Goal: Task Accomplishment & Management: Manage account settings

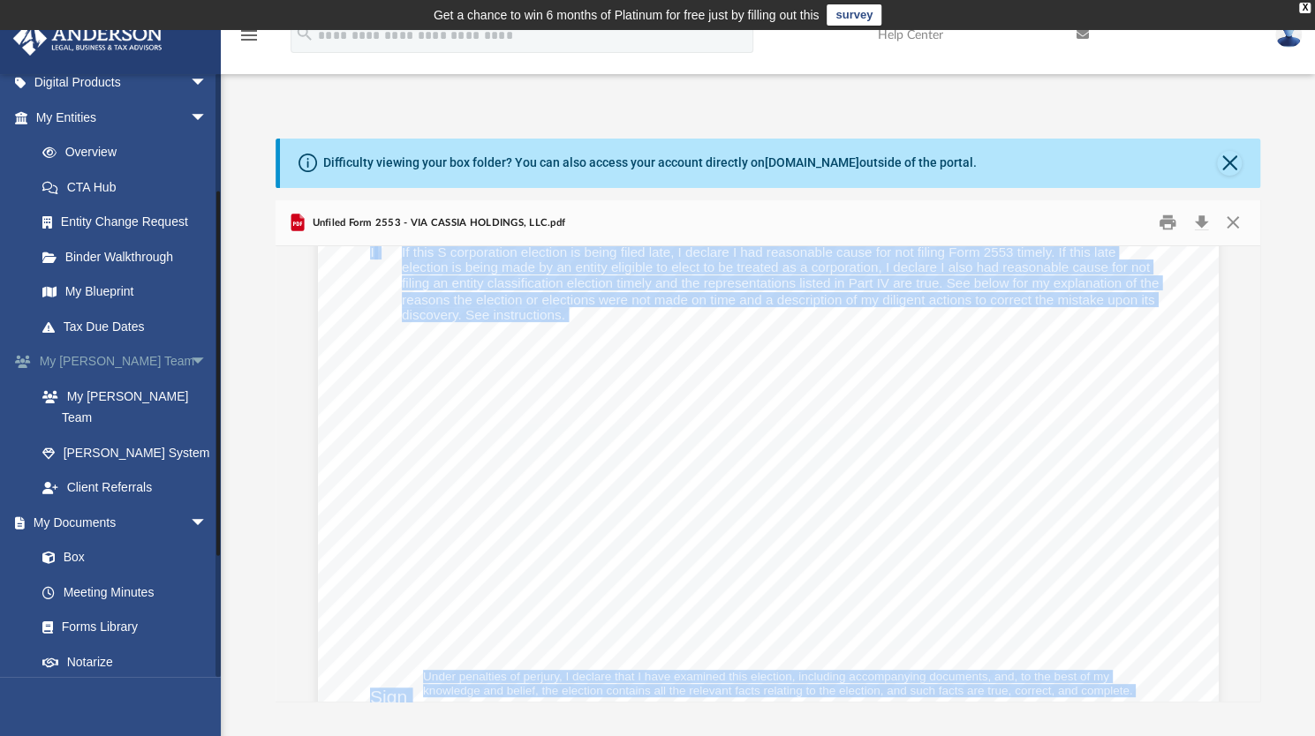
scroll to position [189, 0]
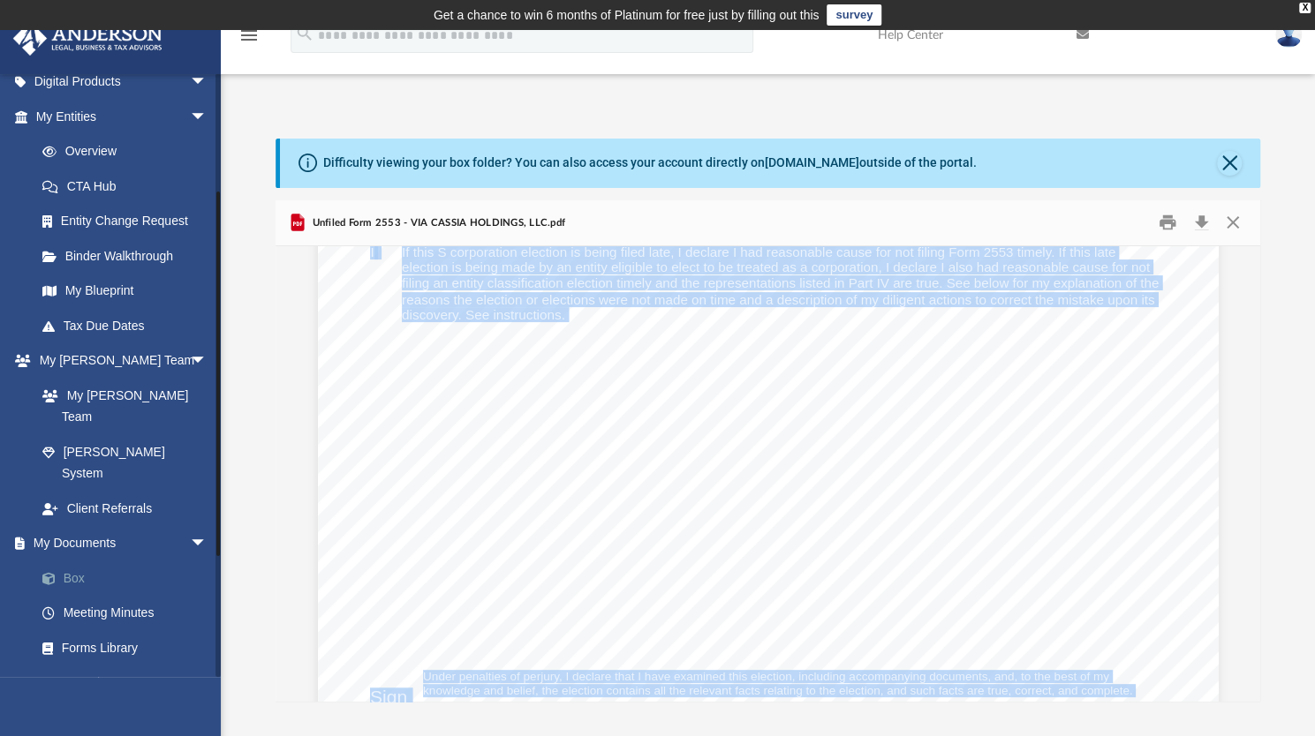
click at [62, 573] on span at bounding box center [57, 579] width 11 height 12
click at [59, 573] on span at bounding box center [57, 579] width 11 height 12
click at [81, 561] on link "Box" at bounding box center [129, 578] width 209 height 35
click at [76, 561] on link "Box" at bounding box center [129, 578] width 209 height 35
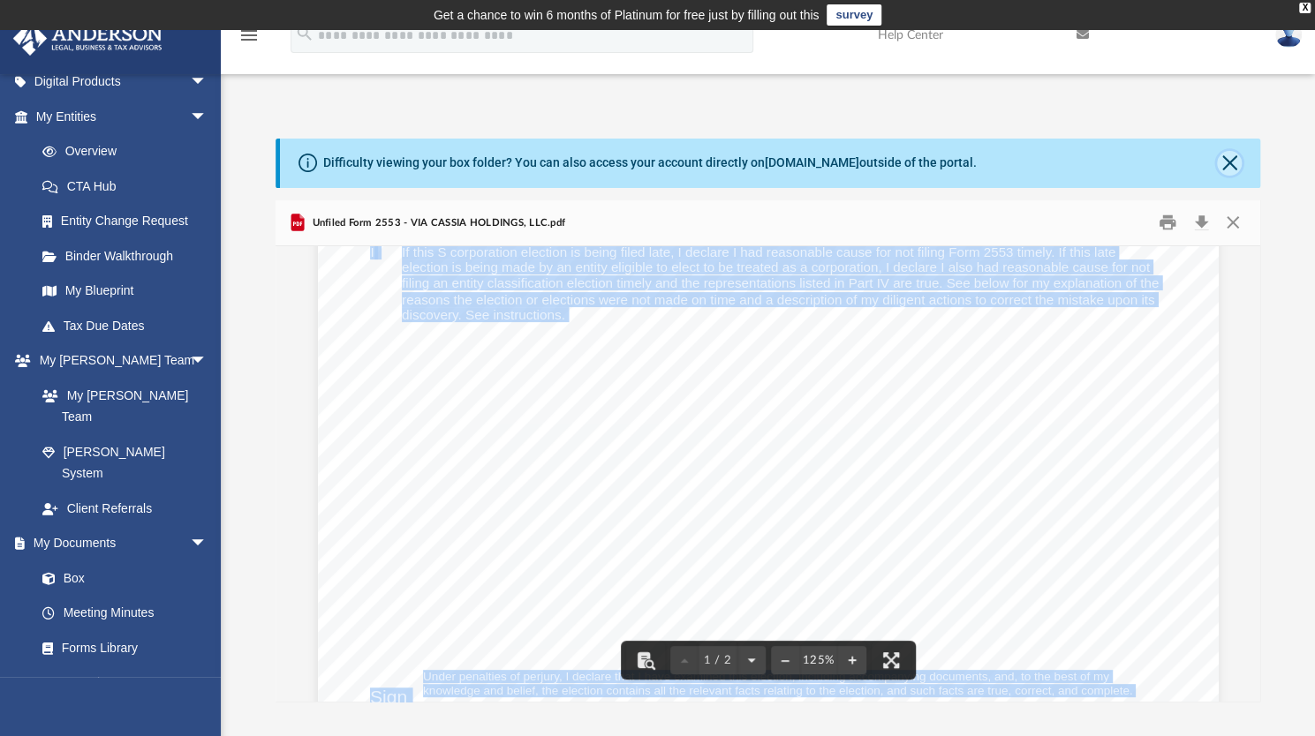
click at [1221, 165] on button "Close" at bounding box center [1229, 163] width 25 height 25
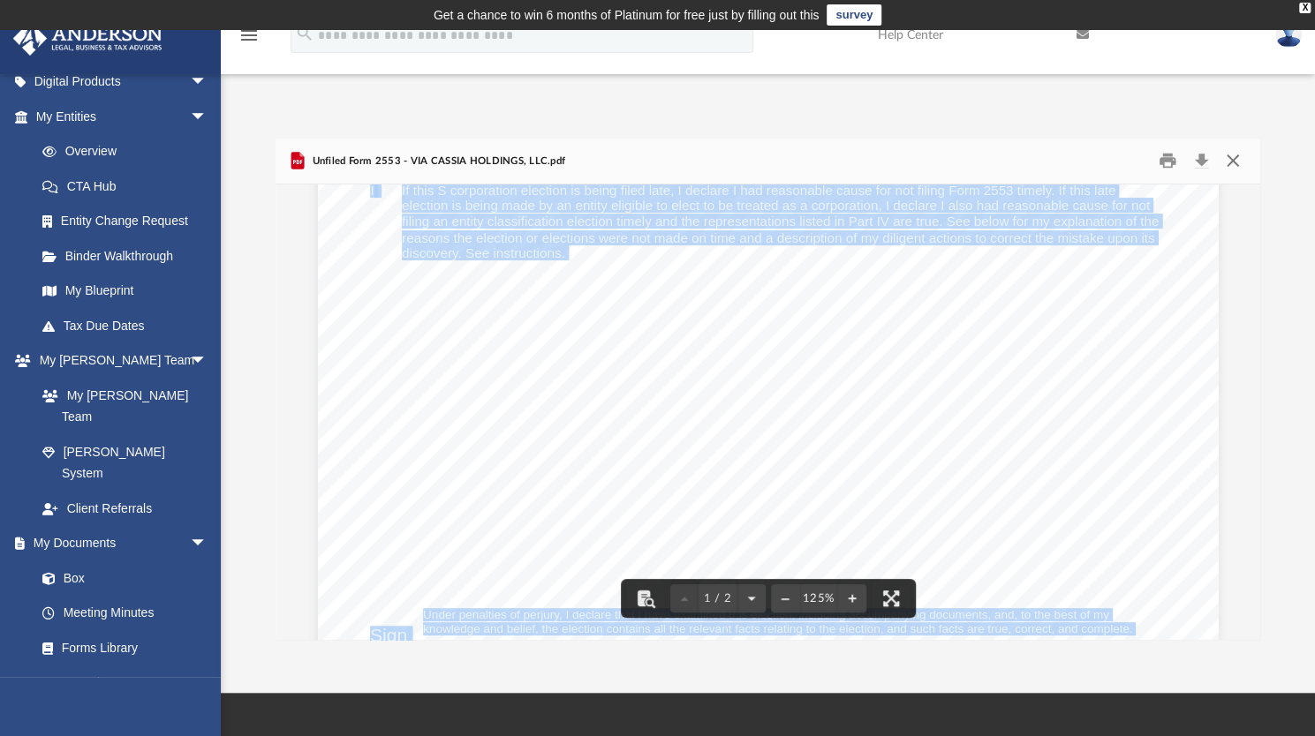
click at [1237, 157] on button "Close" at bounding box center [1233, 160] width 32 height 27
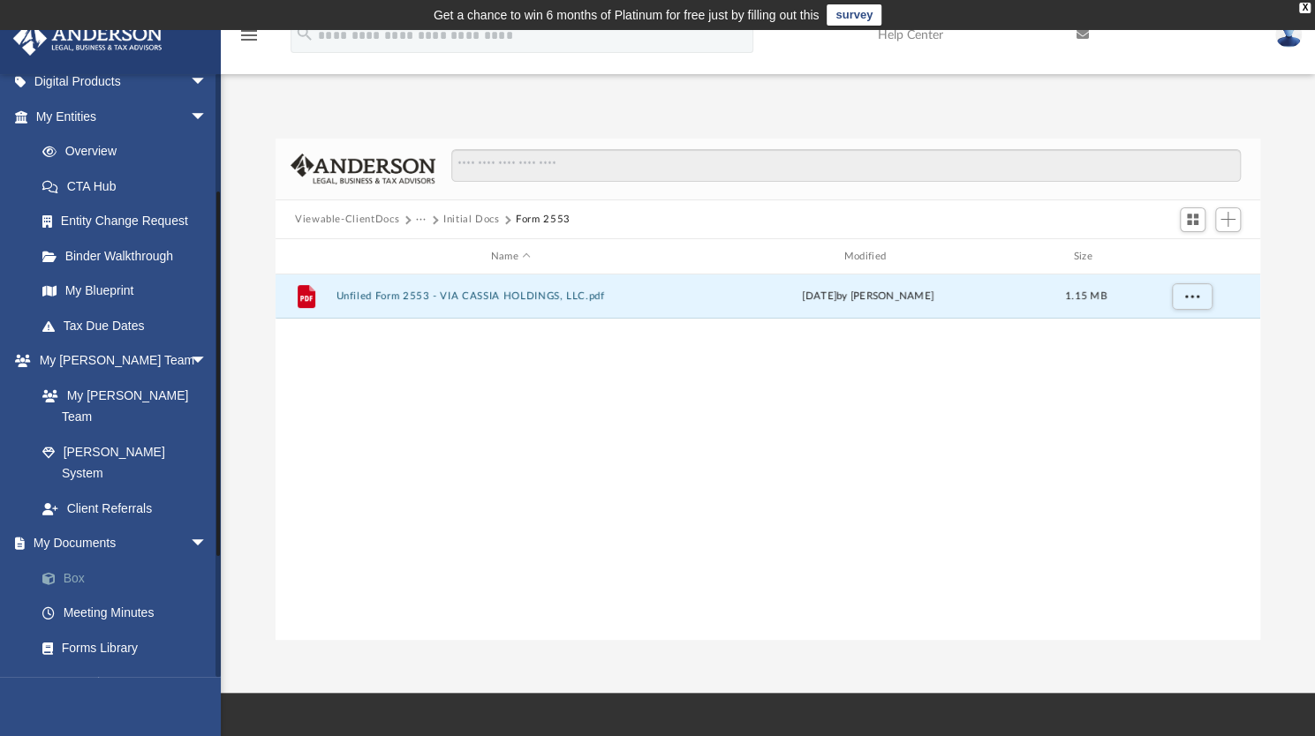
click at [76, 561] on link "Box" at bounding box center [129, 578] width 209 height 35
click at [97, 526] on link "My Documents arrow_drop_down" at bounding box center [123, 543] width 222 height 35
click at [85, 596] on link "Meeting Minutes" at bounding box center [129, 613] width 209 height 35
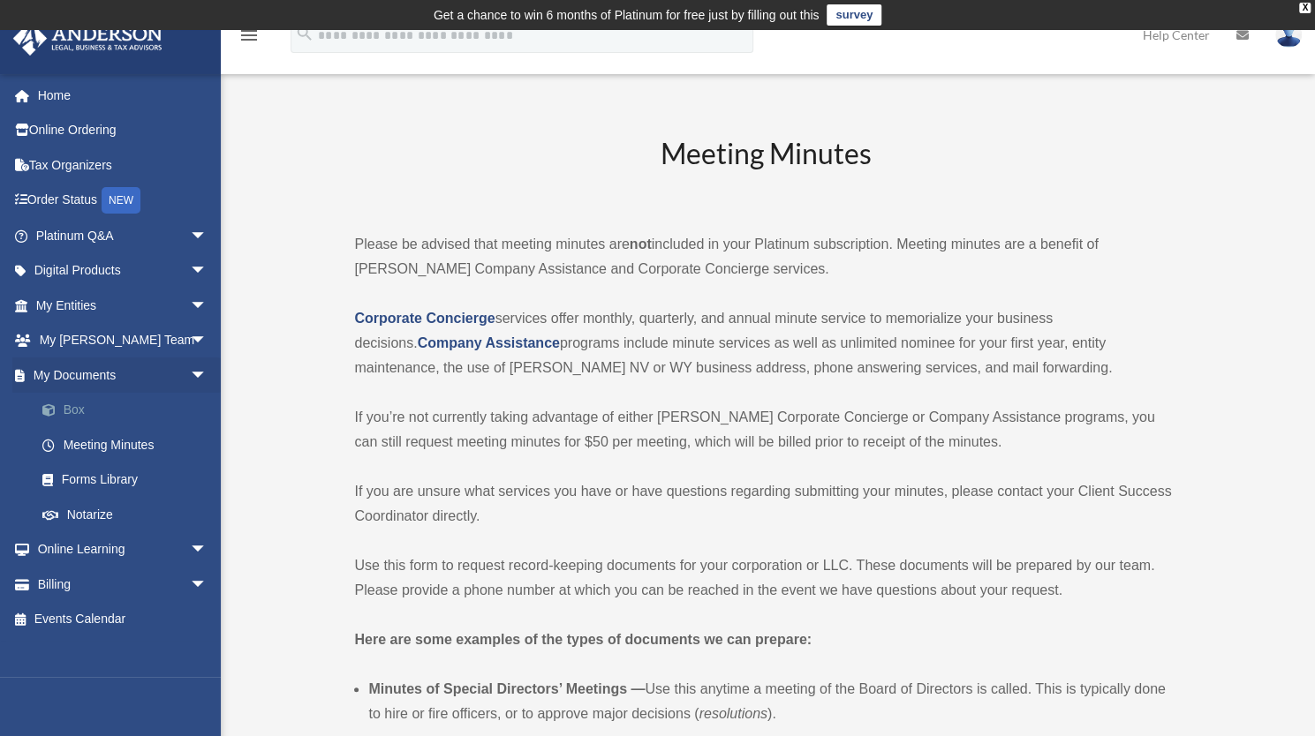
click at [85, 409] on link "Box" at bounding box center [129, 410] width 209 height 35
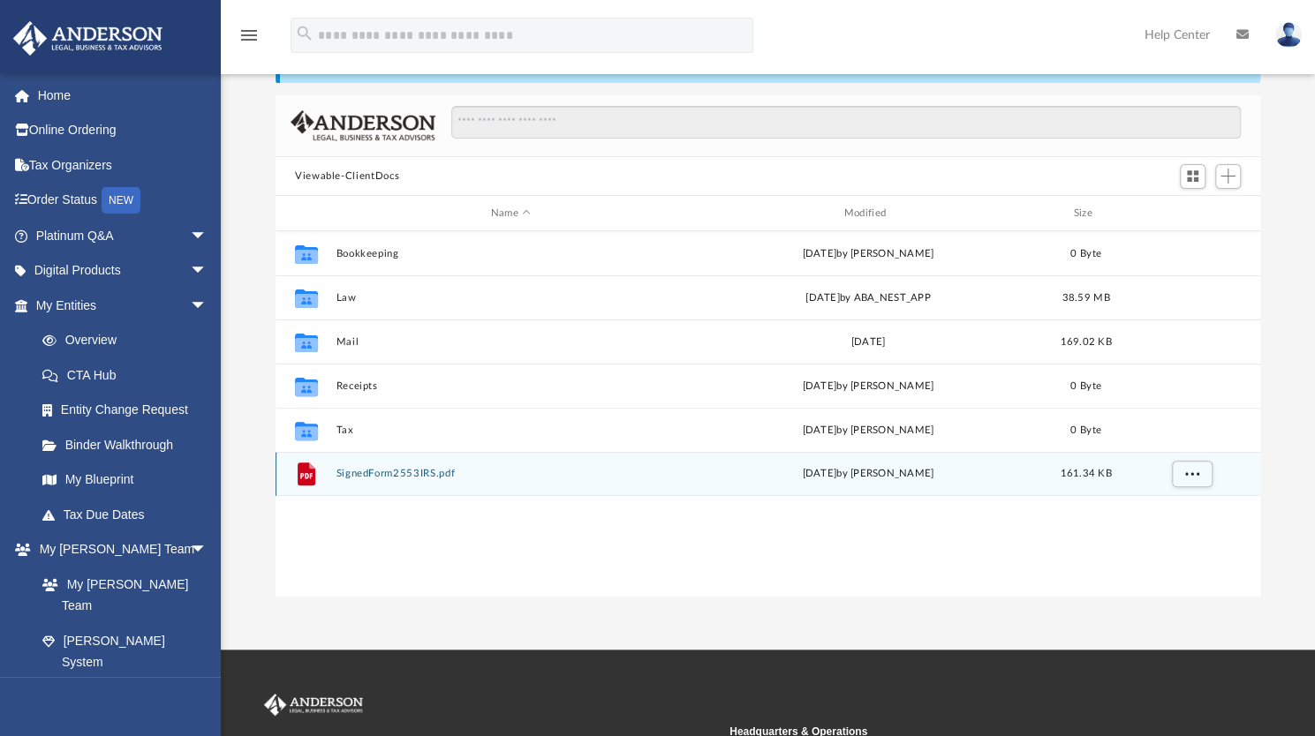
scroll to position [102, 0]
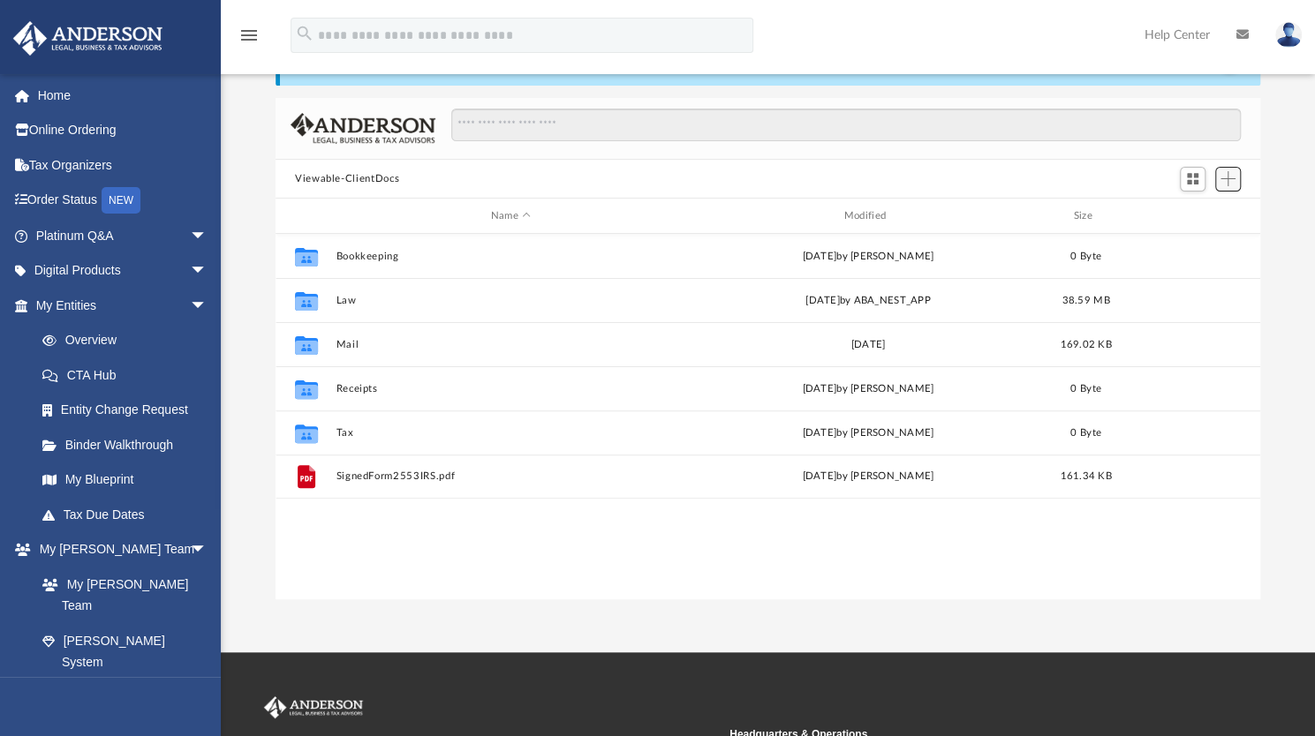
click at [1220, 184] on span "Add" at bounding box center [1227, 178] width 15 height 15
click at [1193, 216] on li "Upload" at bounding box center [1202, 214] width 57 height 19
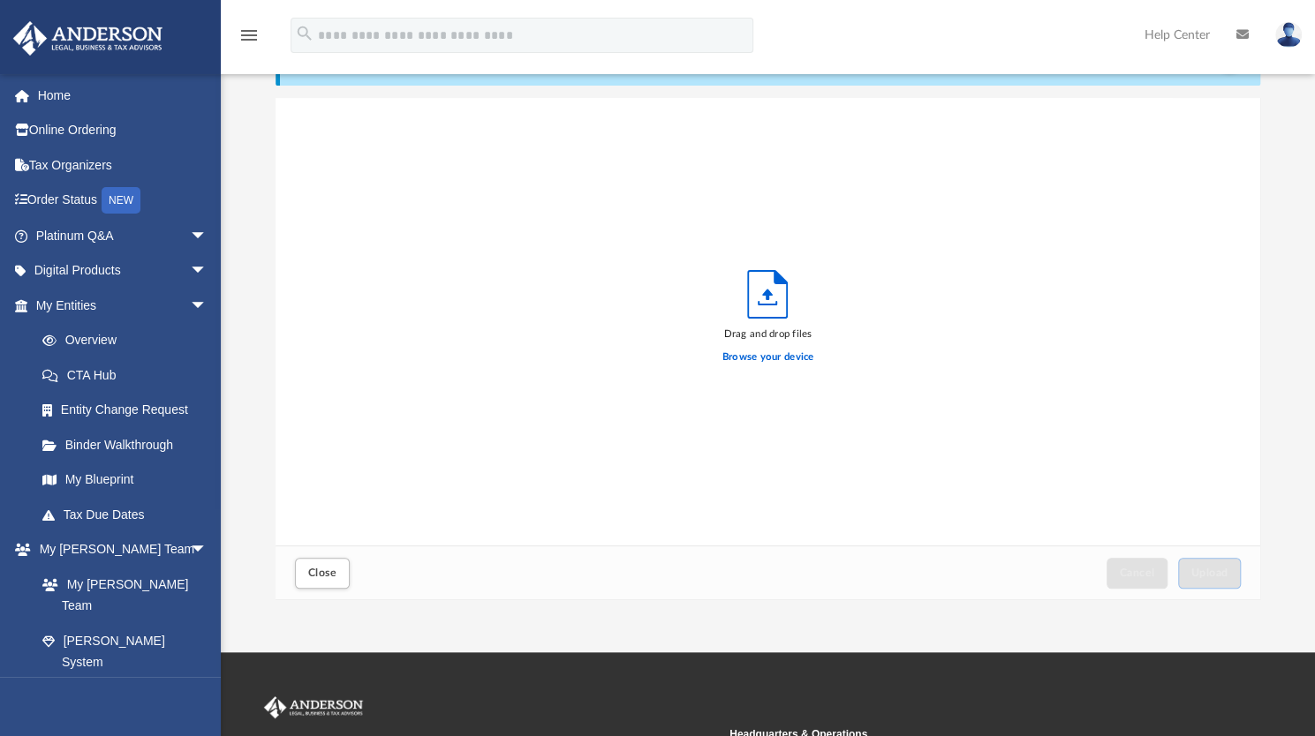
scroll to position [434, 970]
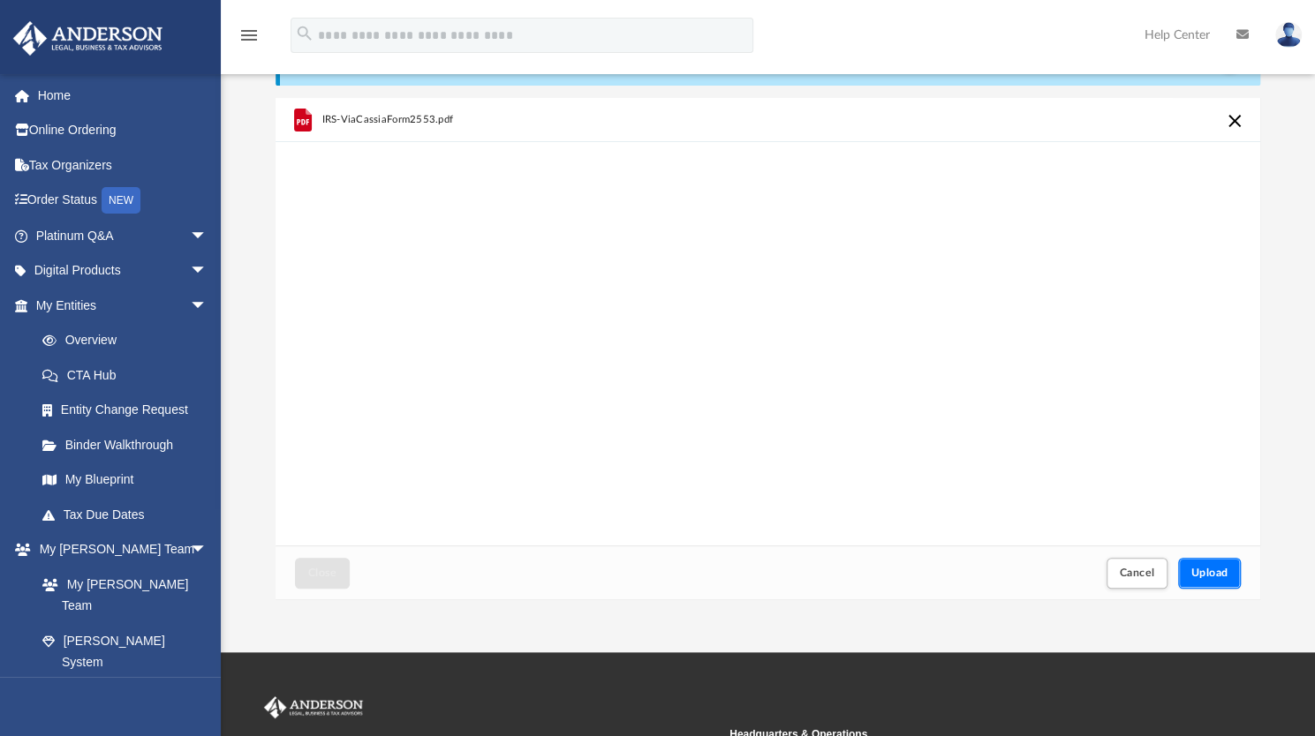
click at [1211, 583] on button "Upload" at bounding box center [1210, 573] width 64 height 31
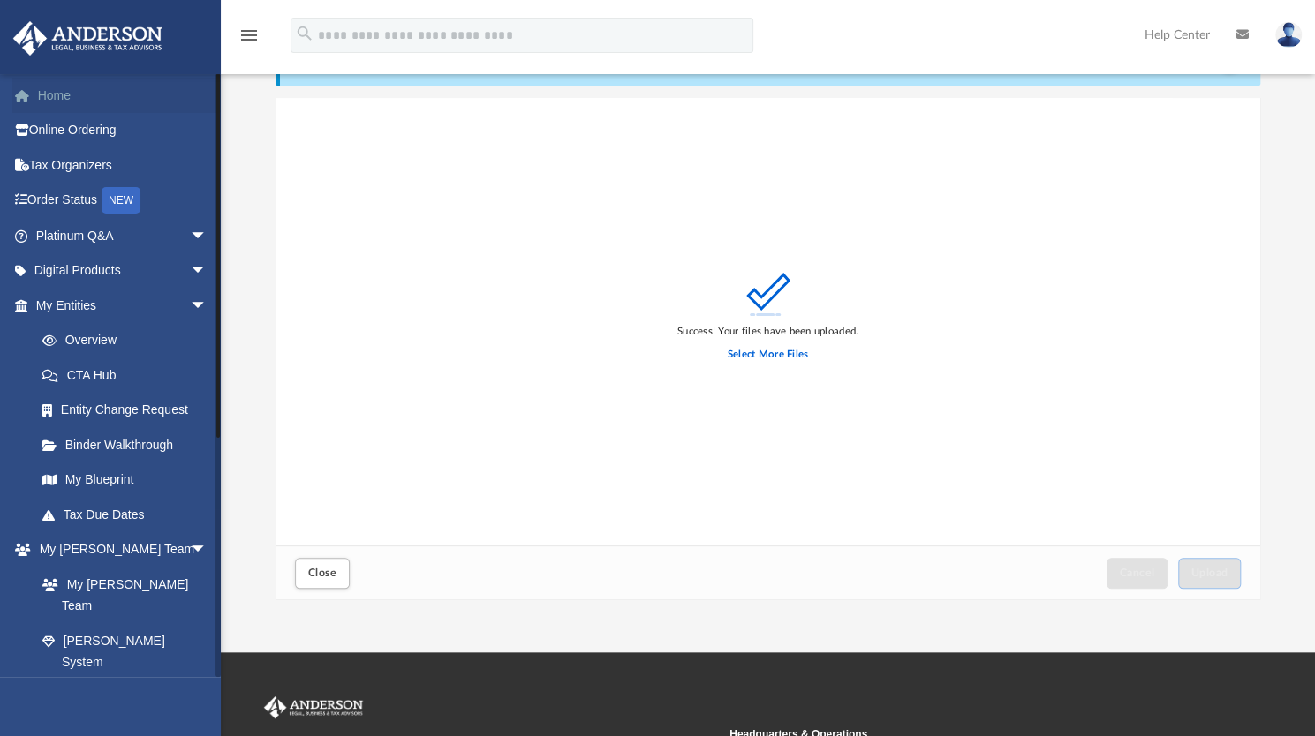
click at [71, 94] on link "Home" at bounding box center [123, 95] width 222 height 35
